Goal: Obtain resource: Download file/media

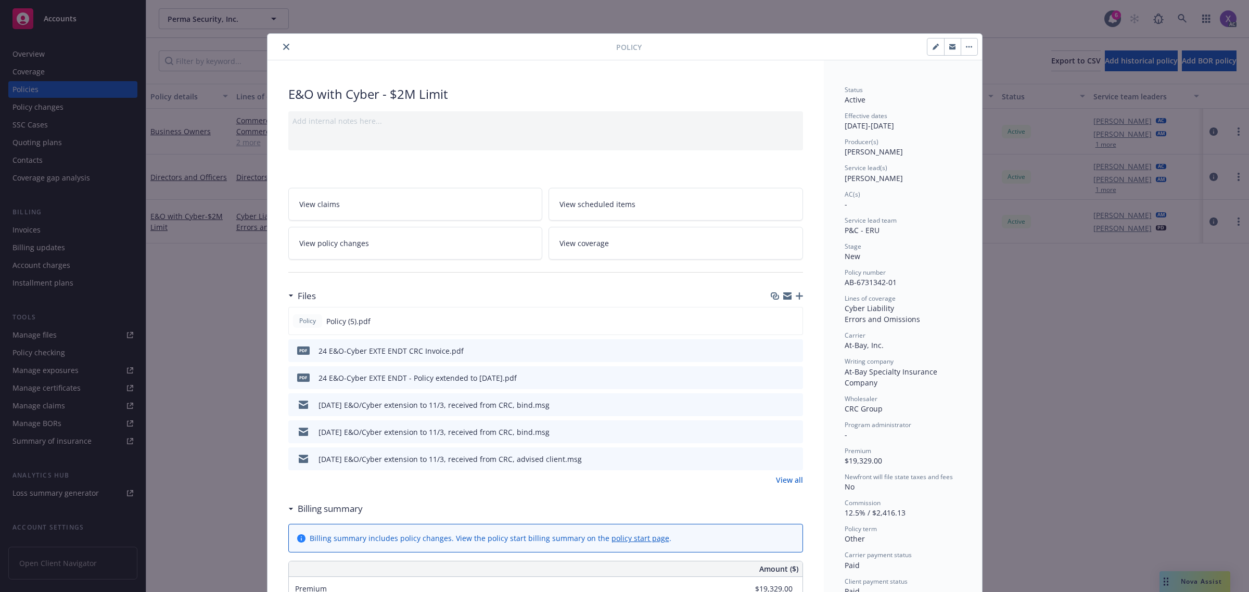
scroll to position [31, 0]
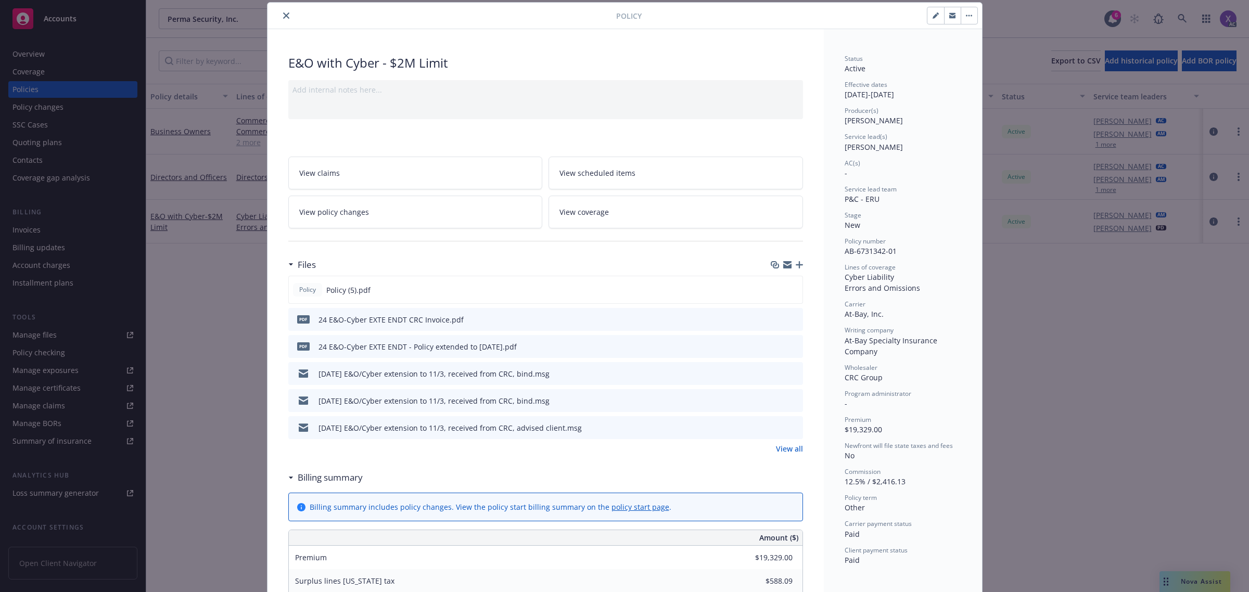
click at [284, 16] on icon "close" at bounding box center [286, 15] width 6 height 6
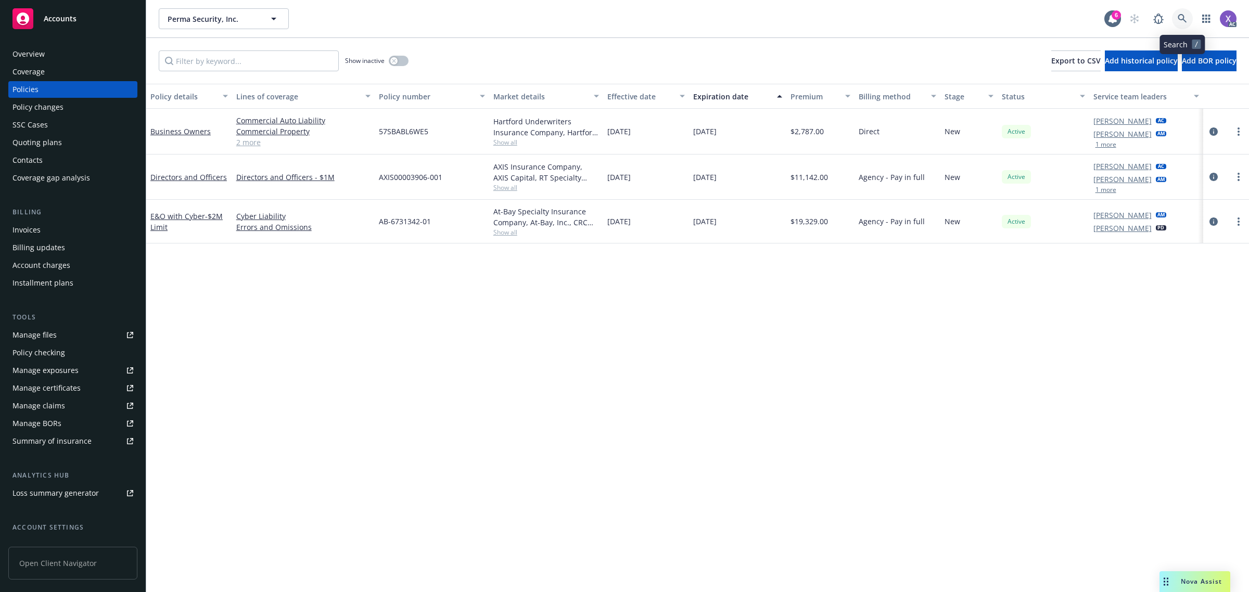
click at [1183, 19] on icon at bounding box center [1182, 18] width 9 height 9
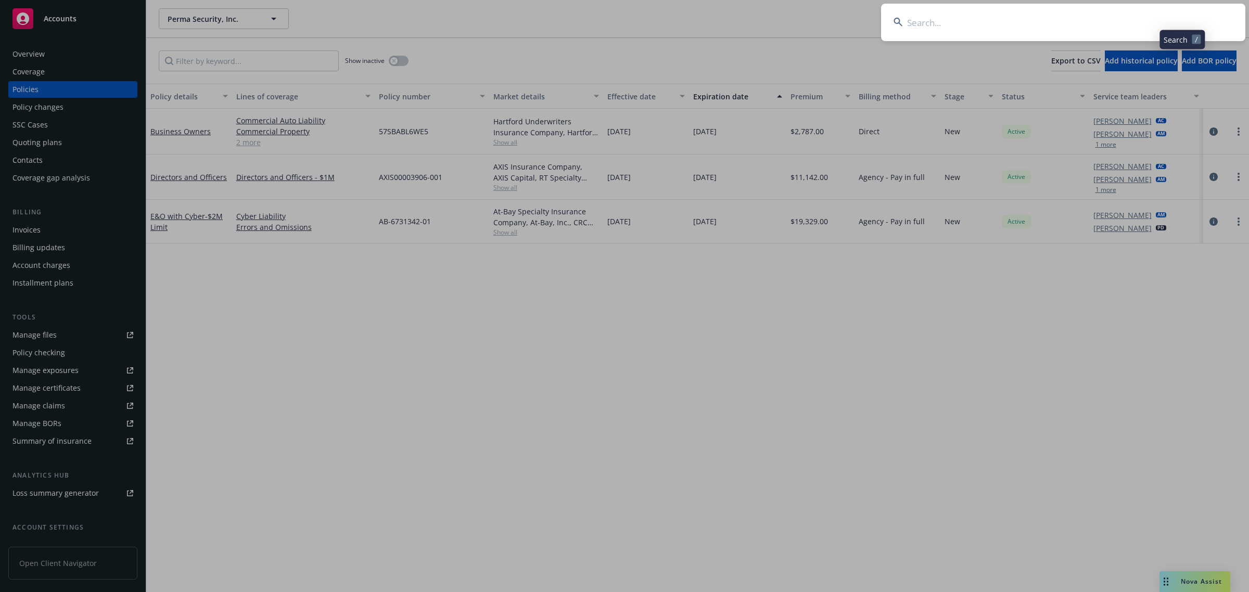
click at [1079, 27] on input at bounding box center [1063, 22] width 364 height 37
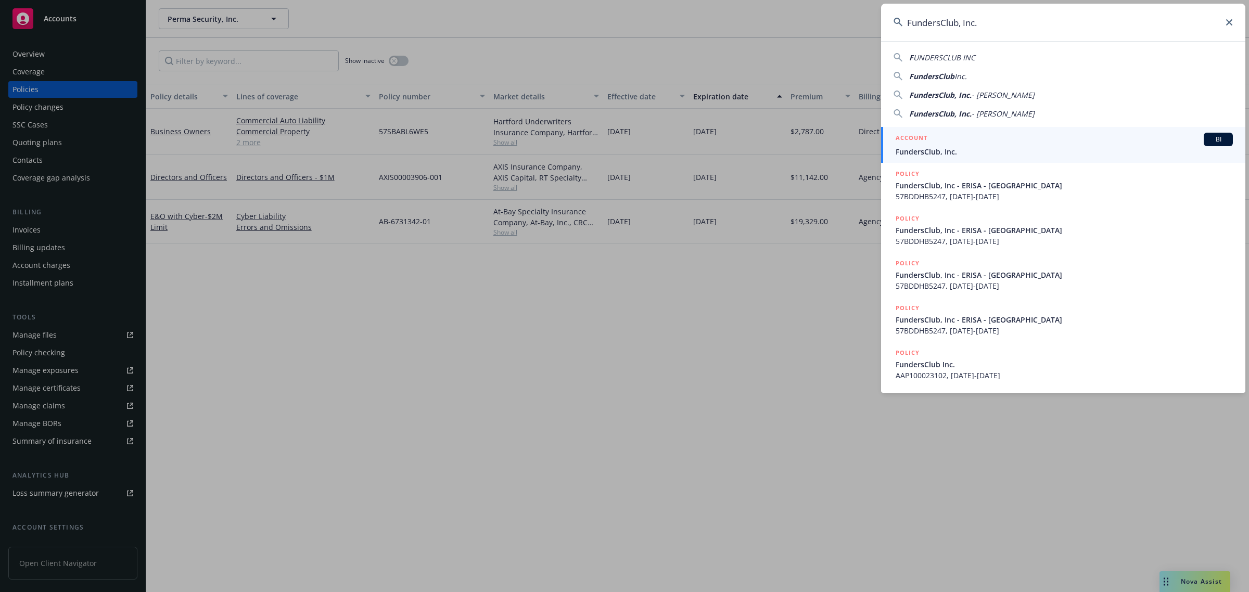
type input "FundersClub, Inc."
click at [942, 150] on span "FundersClub, Inc." at bounding box center [1064, 151] width 337 height 11
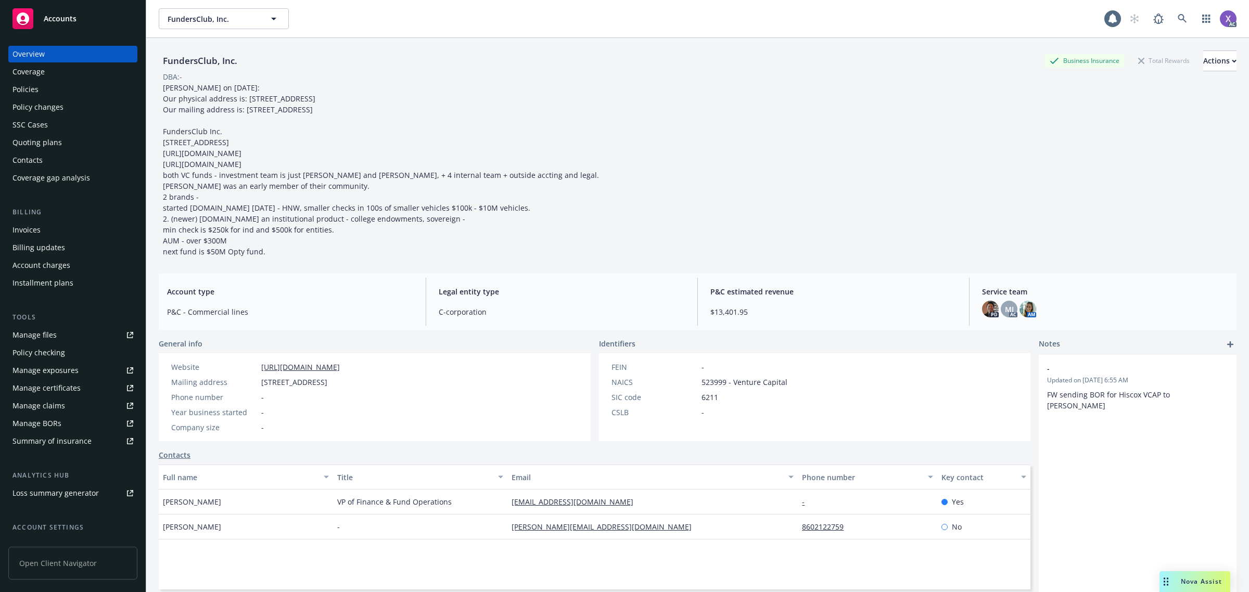
click at [37, 228] on div "Invoices" at bounding box center [26, 230] width 28 height 17
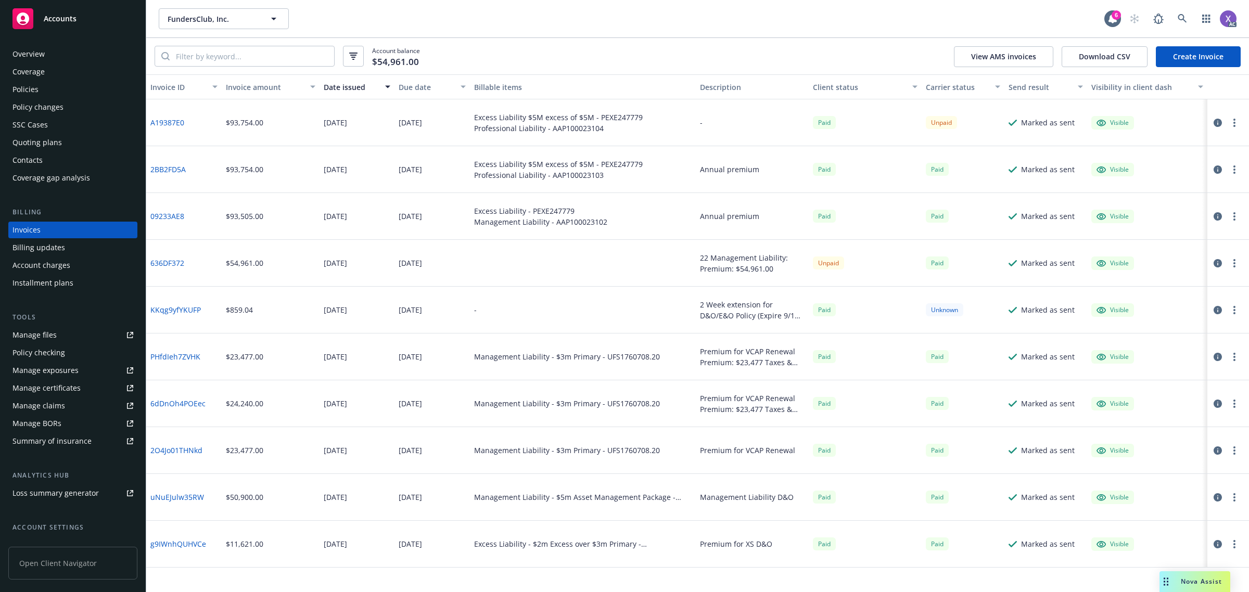
click at [29, 91] on div "Policies" at bounding box center [25, 89] width 26 height 17
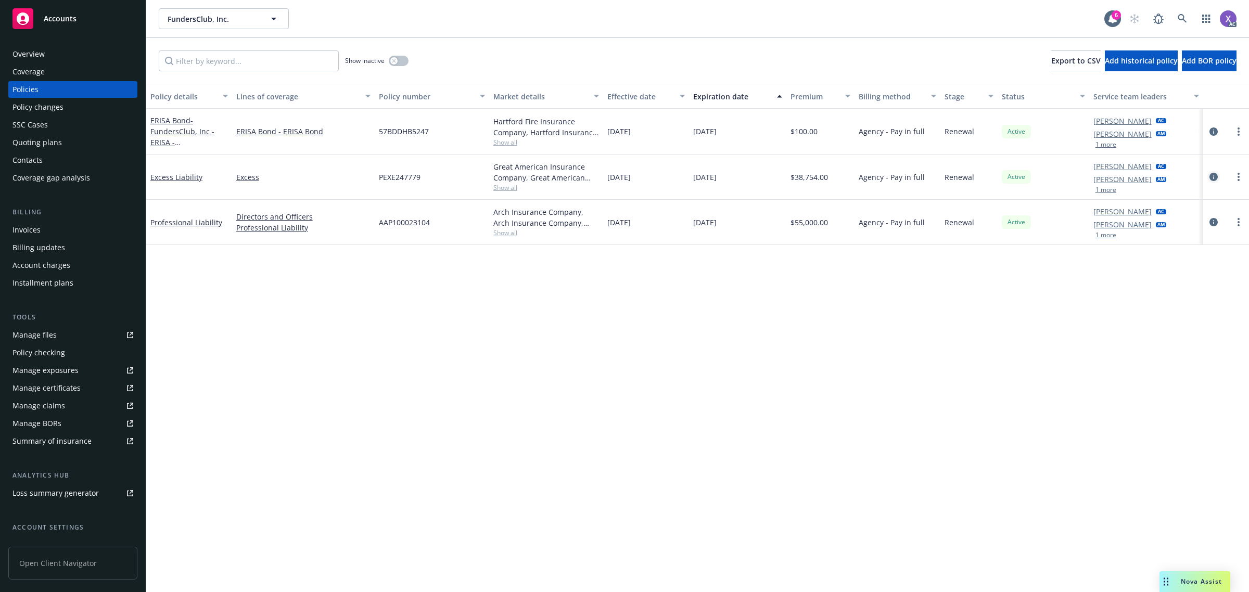
click at [1212, 178] on icon "circleInformation" at bounding box center [1213, 177] width 8 height 8
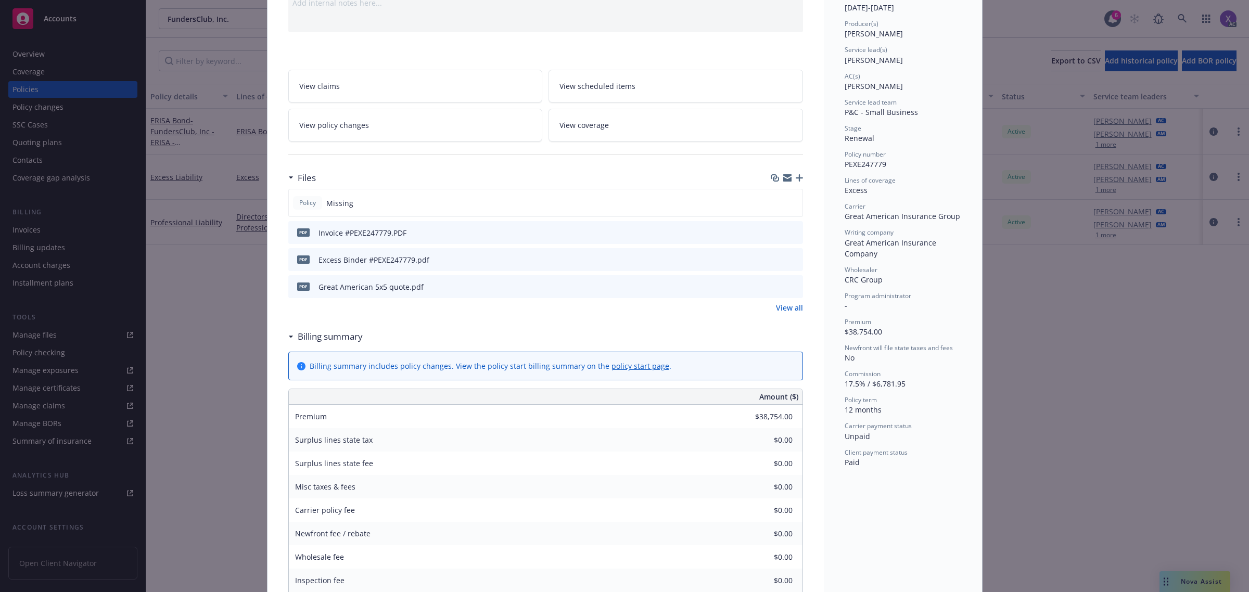
scroll to position [130, 0]
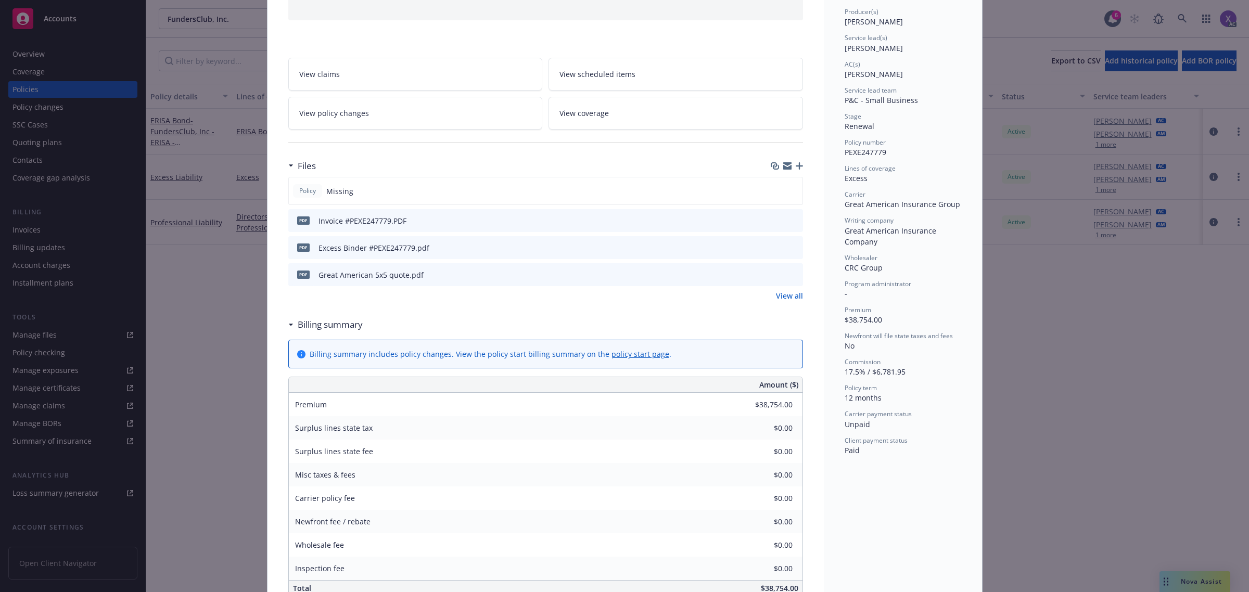
click at [772, 221] on icon "download file" at bounding box center [775, 219] width 7 height 6
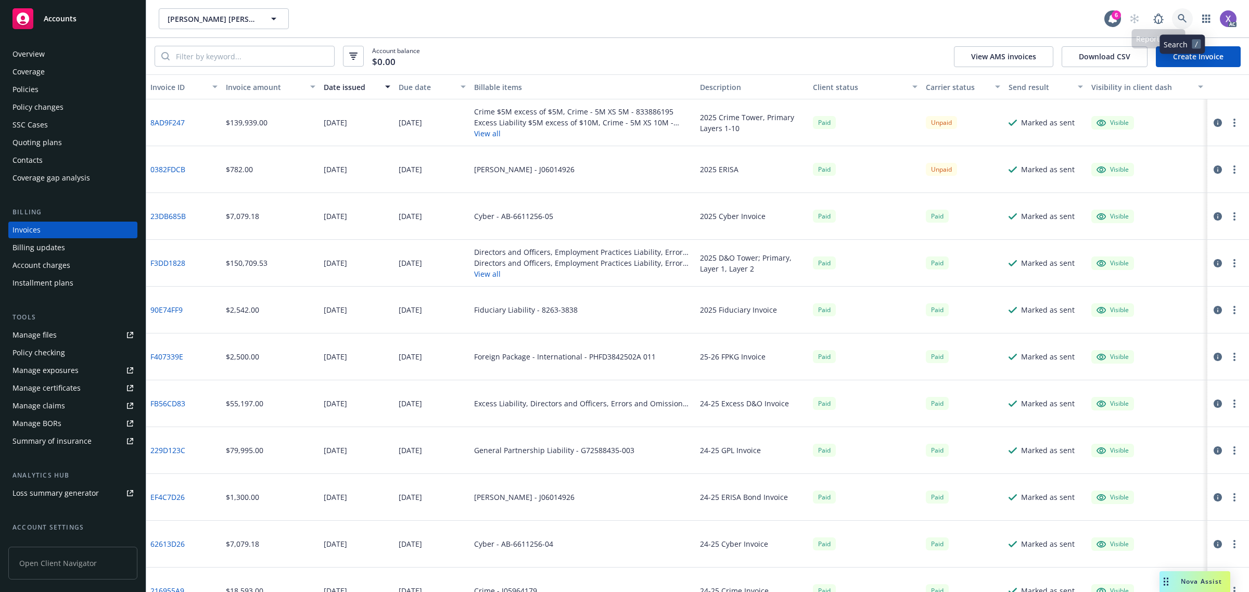
click at [1184, 19] on icon at bounding box center [1182, 18] width 9 height 9
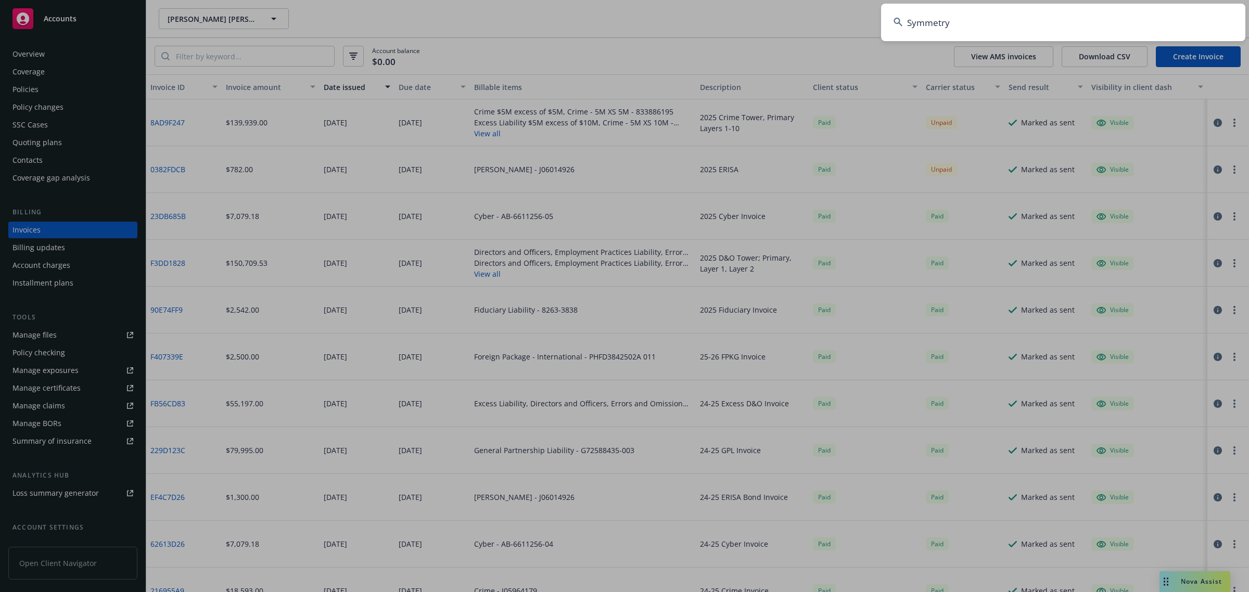
click at [1082, 25] on input "Symmetry" at bounding box center [1063, 22] width 364 height 37
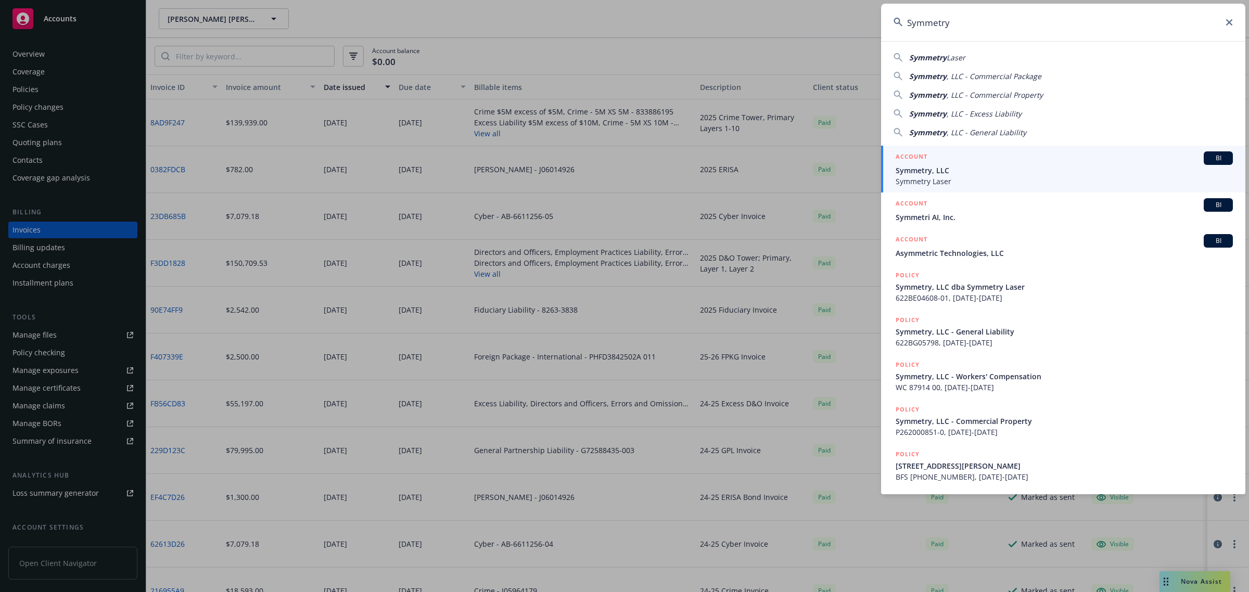
type input "Symmetry"
click at [952, 173] on span "Symmetry, LLC" at bounding box center [1064, 170] width 337 height 11
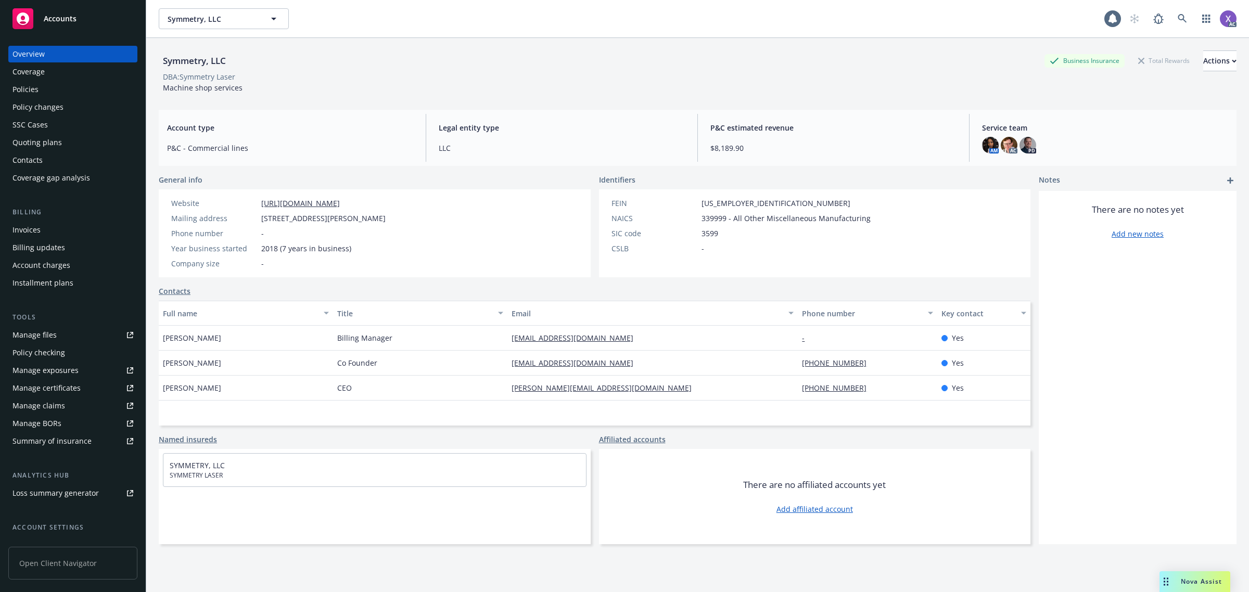
click at [21, 229] on div "Invoices" at bounding box center [26, 230] width 28 height 17
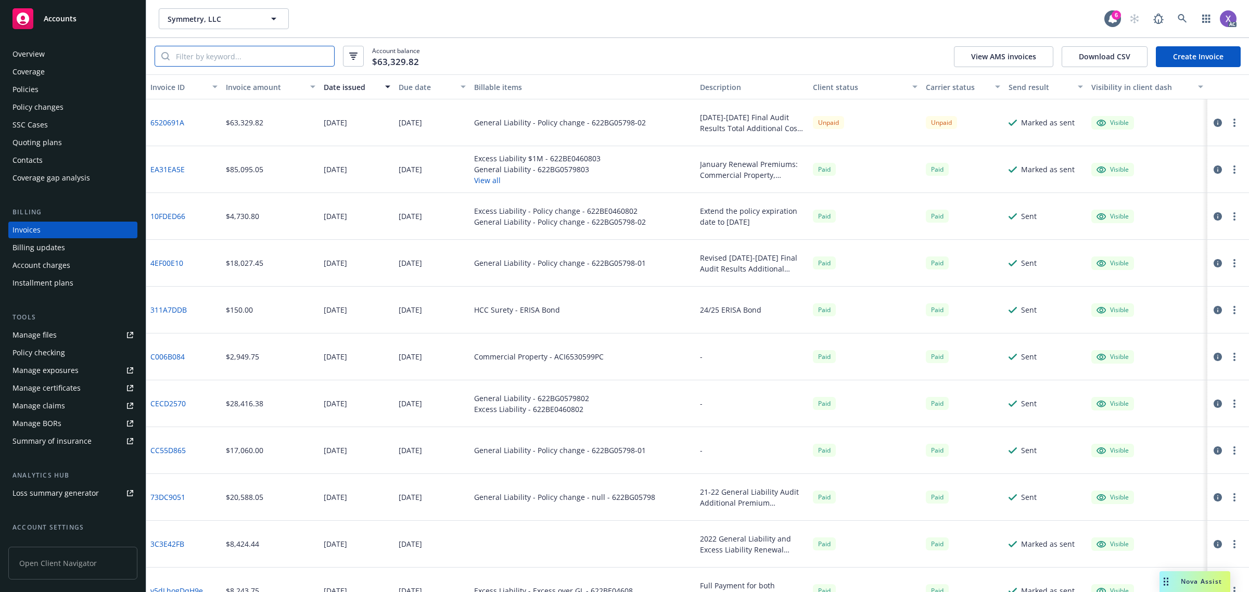
click at [223, 56] on input "search" at bounding box center [252, 56] width 164 height 20
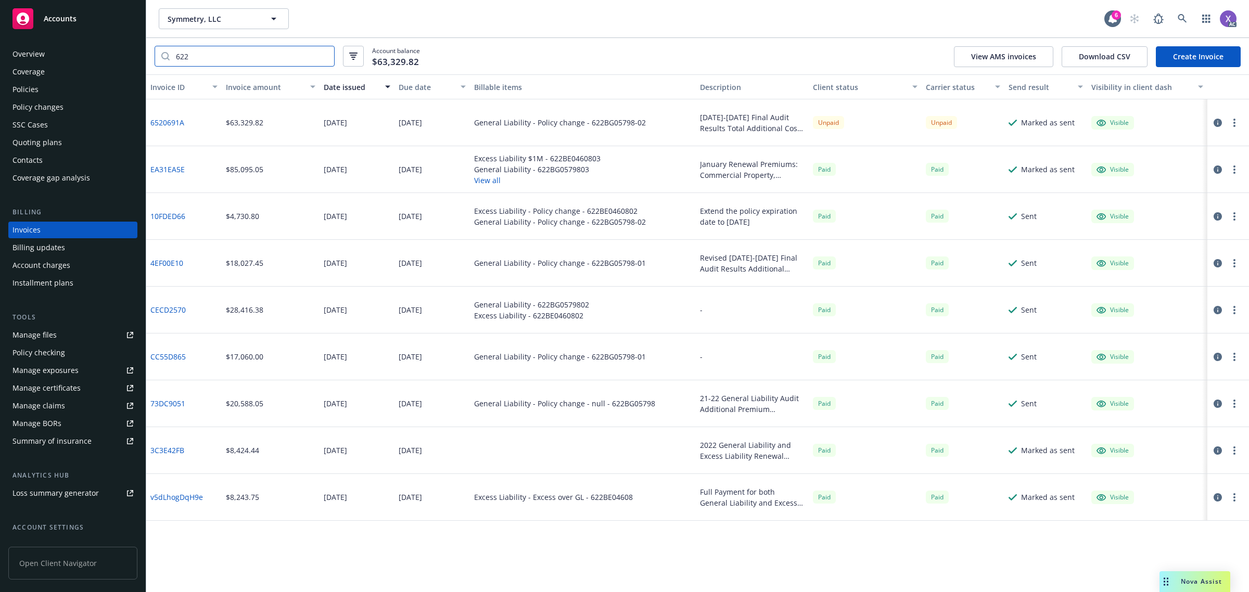
type input "622"
click at [42, 90] on div "Policies" at bounding box center [72, 89] width 121 height 17
